Goal: Find specific page/section: Find specific page/section

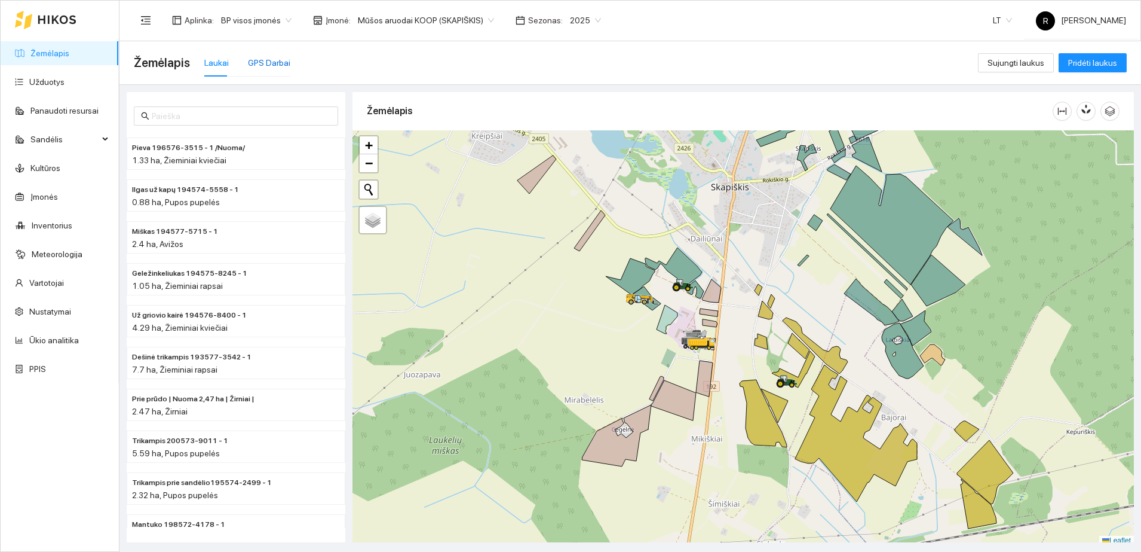
click at [268, 62] on div "GPS Darbai" at bounding box center [269, 62] width 42 height 13
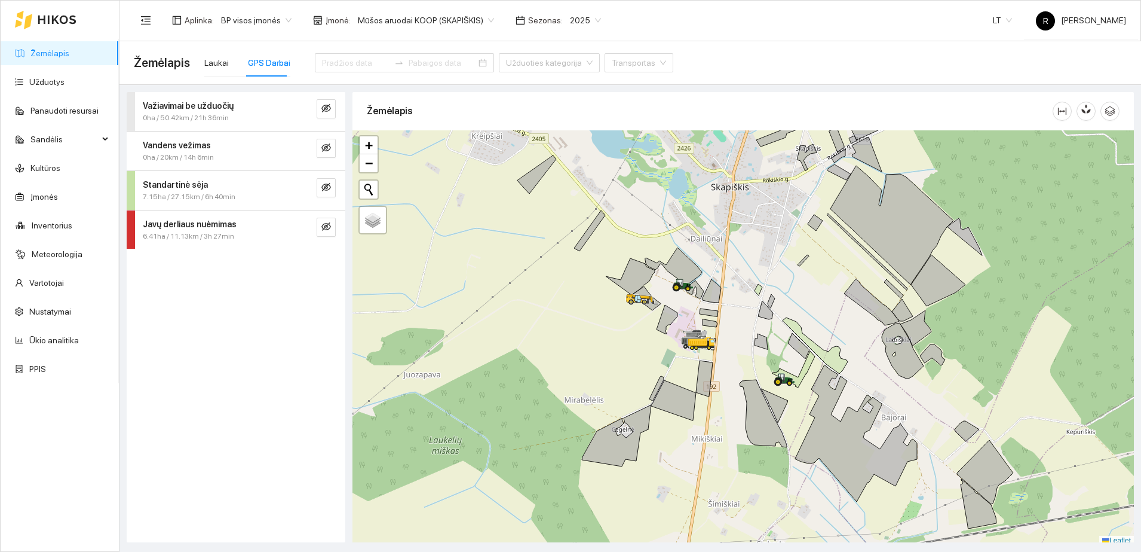
click at [190, 185] on strong "Standartinė sėja" at bounding box center [175, 185] width 65 height 10
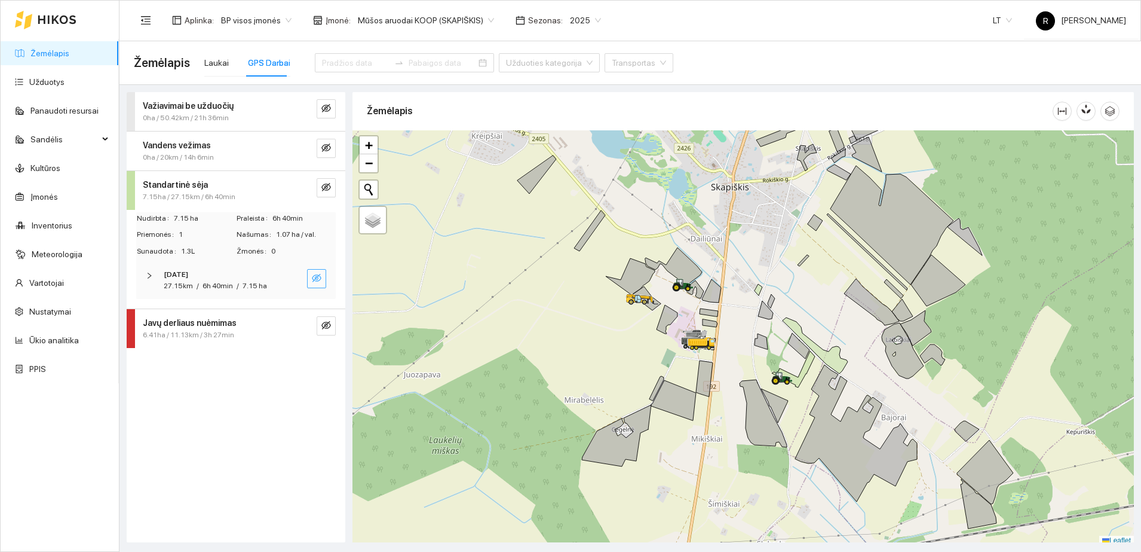
click at [314, 275] on icon "eye-invisible" at bounding box center [317, 278] width 10 height 10
click at [151, 271] on div at bounding box center [153, 275] width 14 height 13
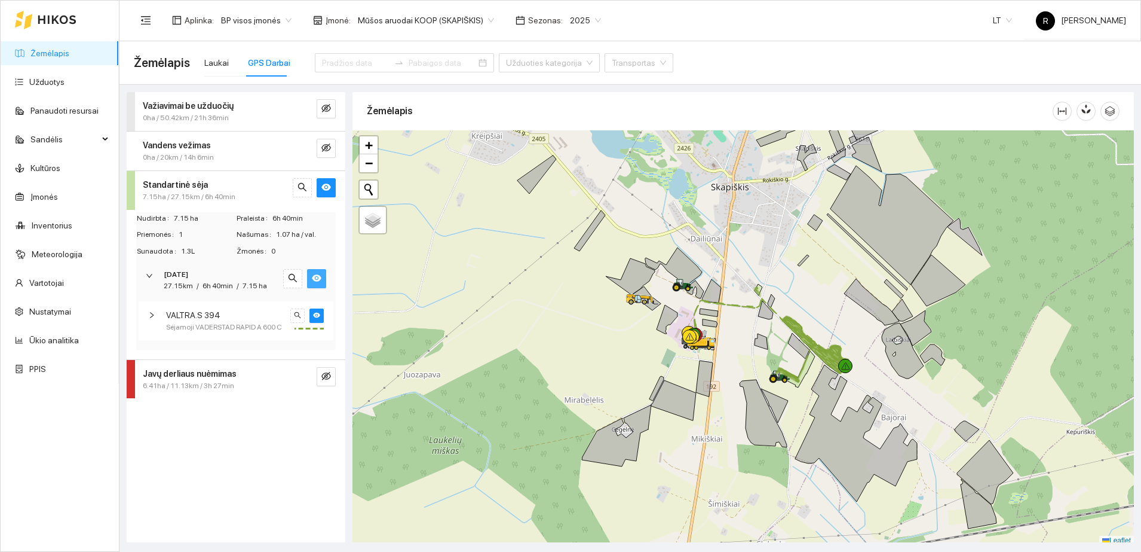
click at [152, 312] on icon "right" at bounding box center [151, 314] width 7 height 7
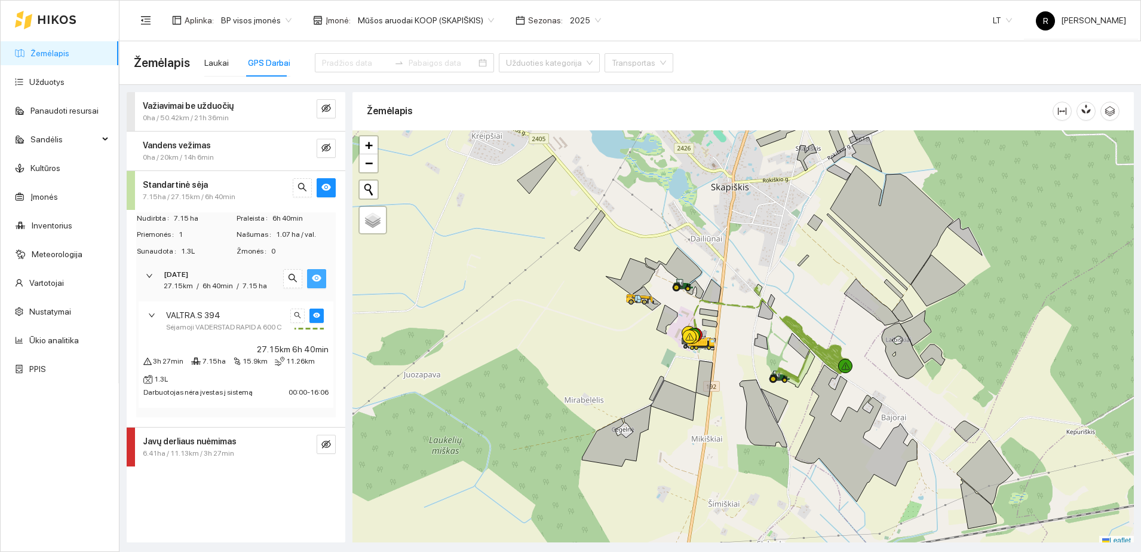
click at [154, 313] on icon "right" at bounding box center [151, 314] width 7 height 7
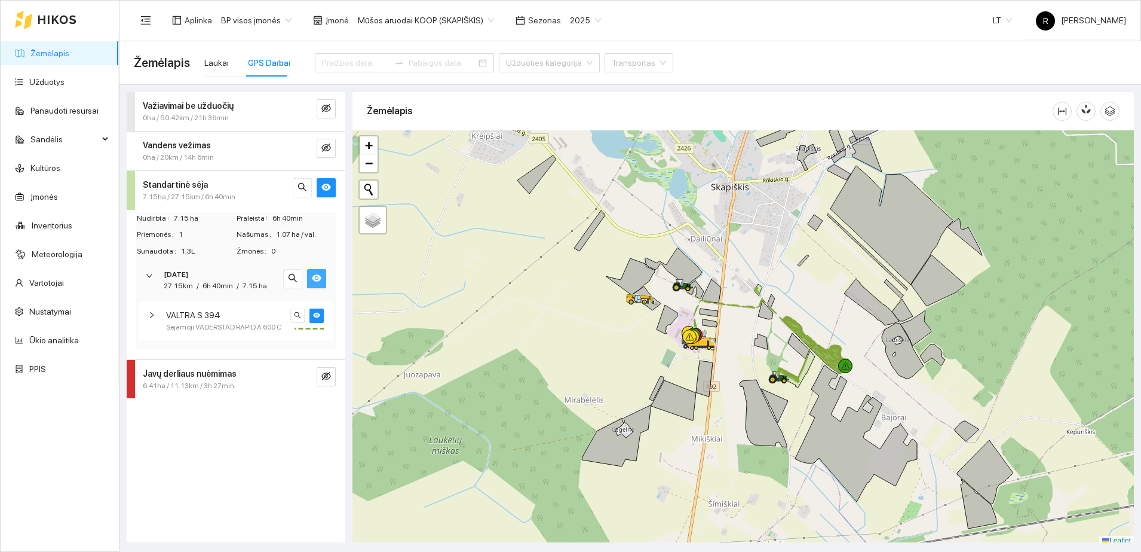
click at [150, 274] on icon "right" at bounding box center [149, 275] width 7 height 7
click at [194, 107] on strong "Važiavimai be užduočių" at bounding box center [188, 106] width 91 height 10
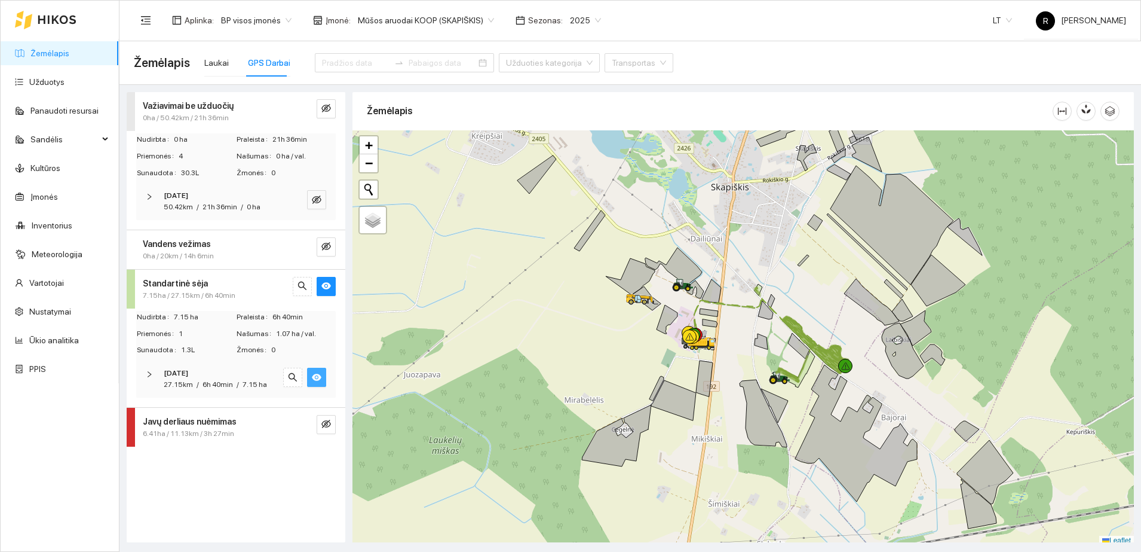
click at [149, 195] on icon "right" at bounding box center [150, 197] width 4 height 6
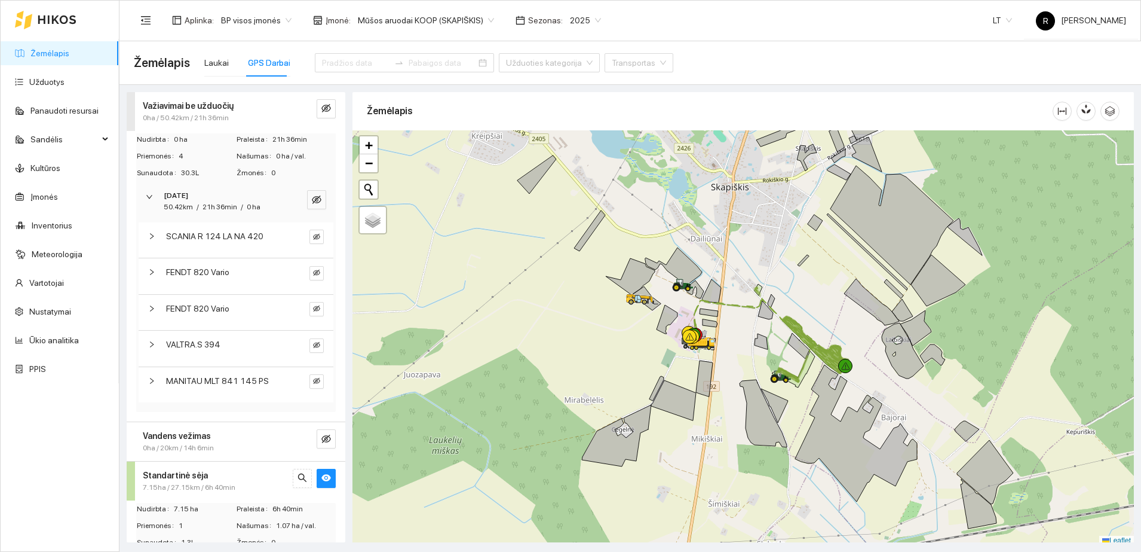
click at [152, 271] on icon "right" at bounding box center [152, 272] width 4 height 6
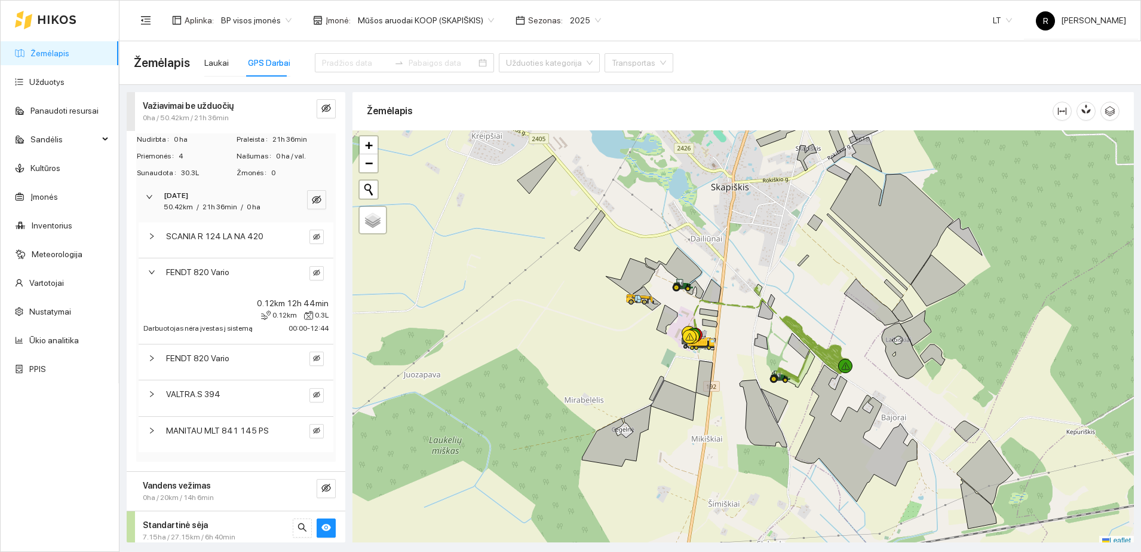
click at [150, 362] on div at bounding box center [155, 357] width 14 height 13
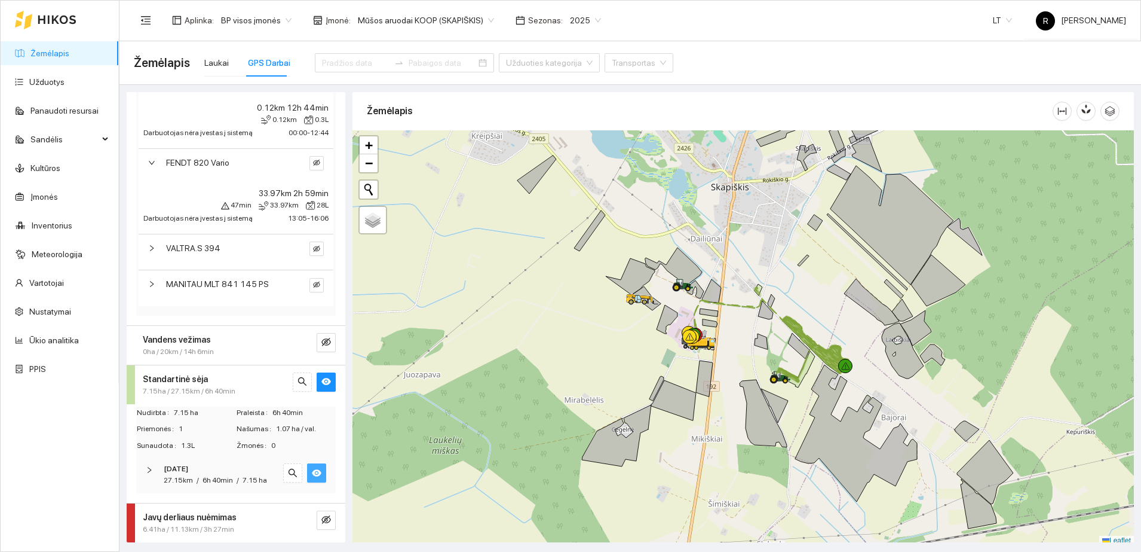
scroll to position [206, 0]
click at [322, 372] on button "button" at bounding box center [326, 381] width 19 height 19
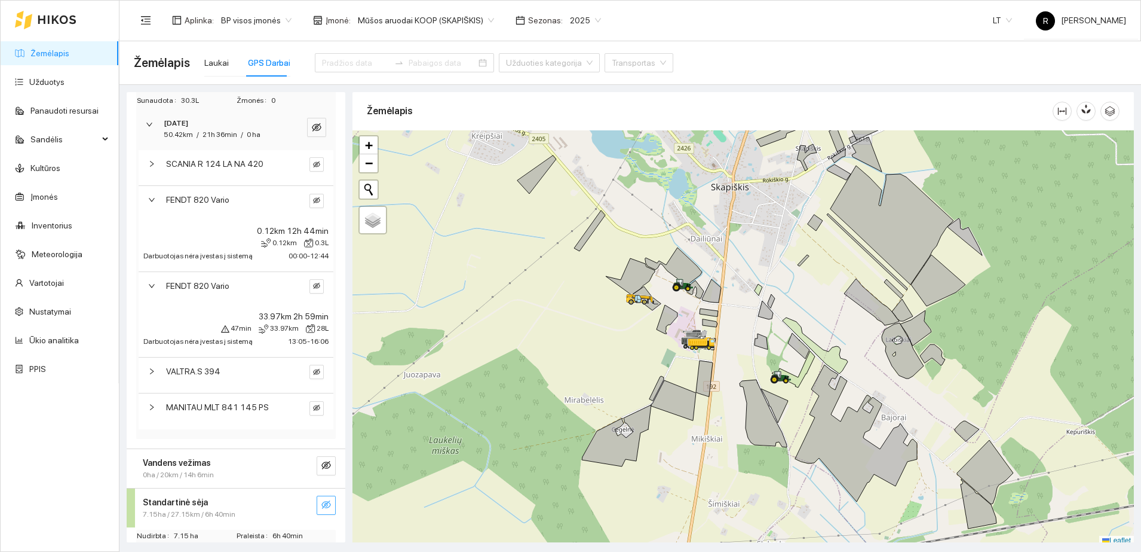
scroll to position [57, 0]
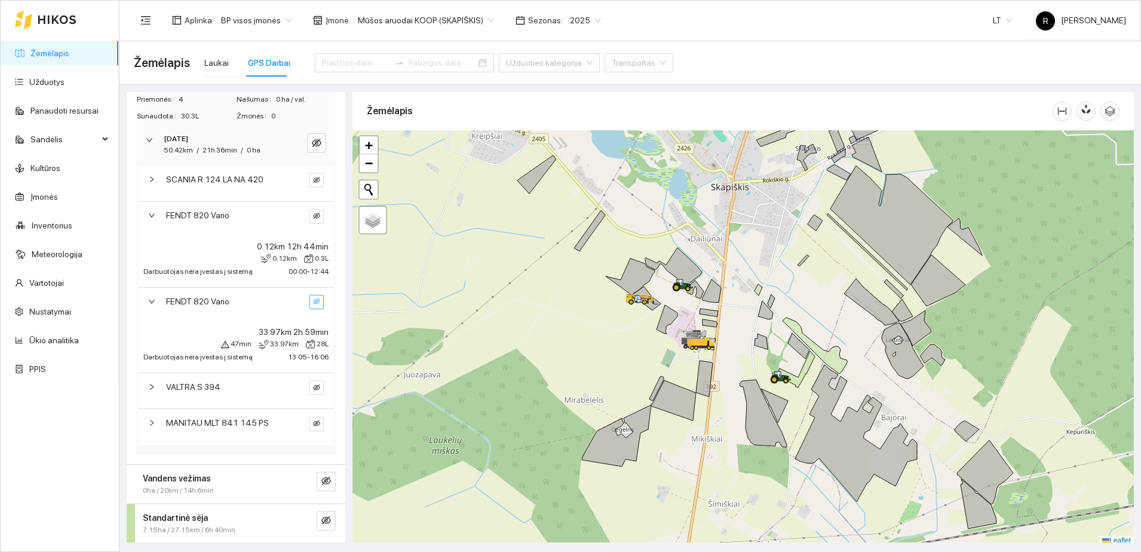
click at [313, 301] on icon "eye-invisible" at bounding box center [316, 301] width 7 height 7
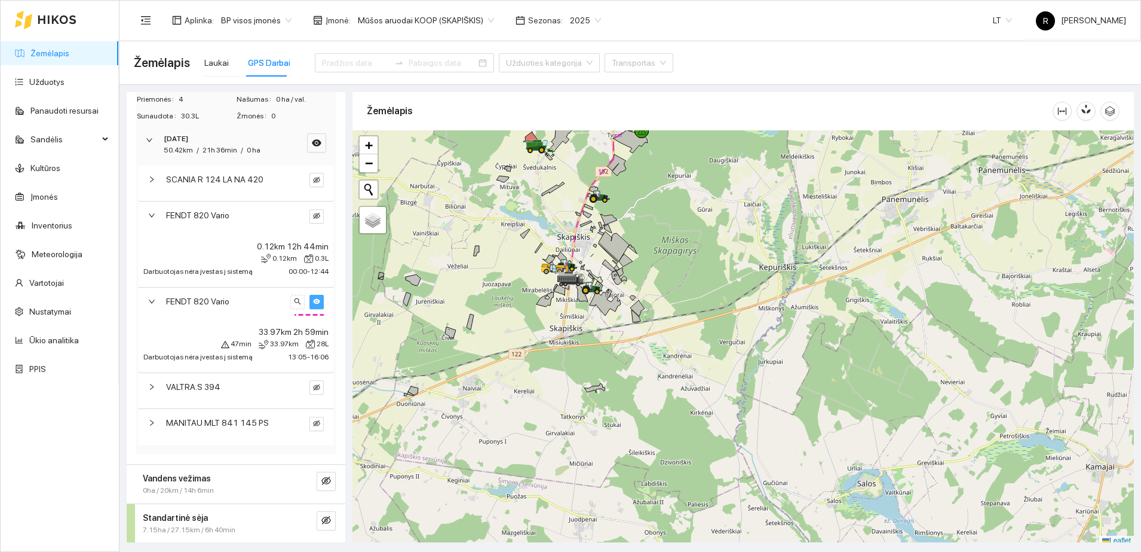
scroll to position [4, 0]
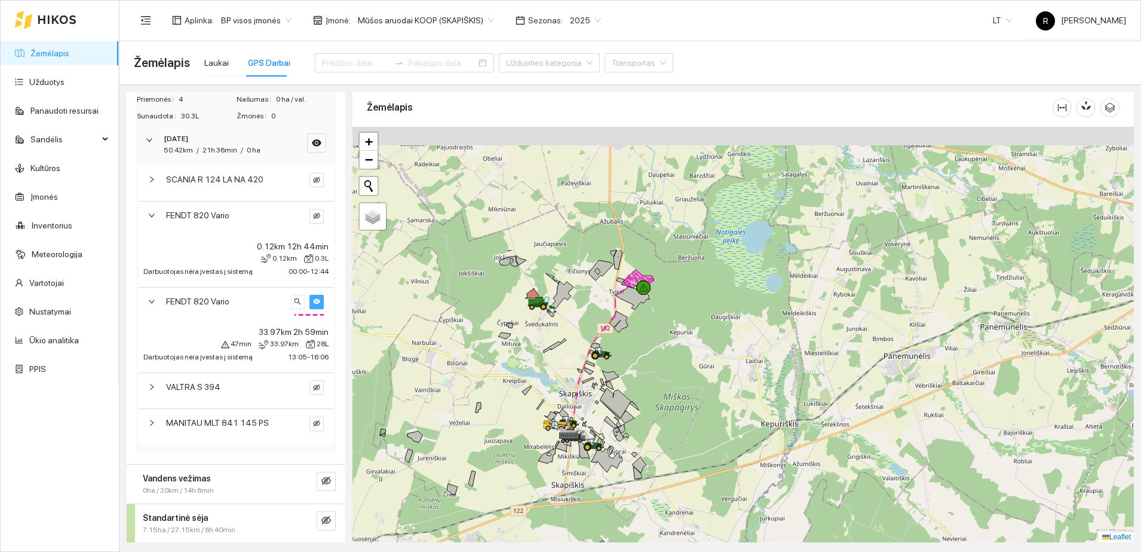
drag, startPoint x: 523, startPoint y: 197, endPoint x: 522, endPoint y: 384, distance: 186.4
click at [522, 383] on div at bounding box center [744, 334] width 782 height 415
